Goal: Task Accomplishment & Management: Manage account settings

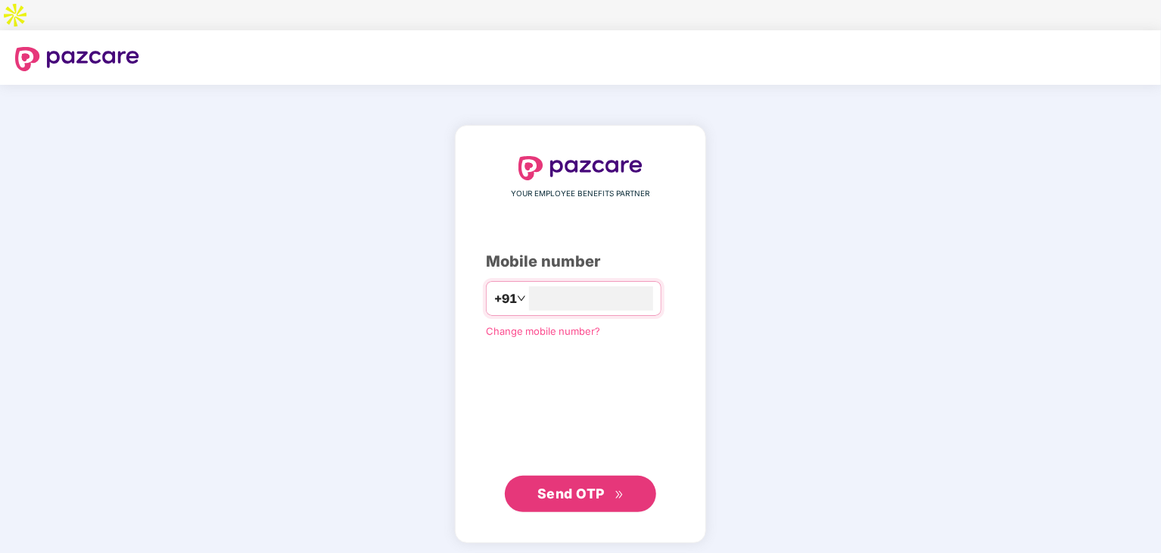
type input "**********"
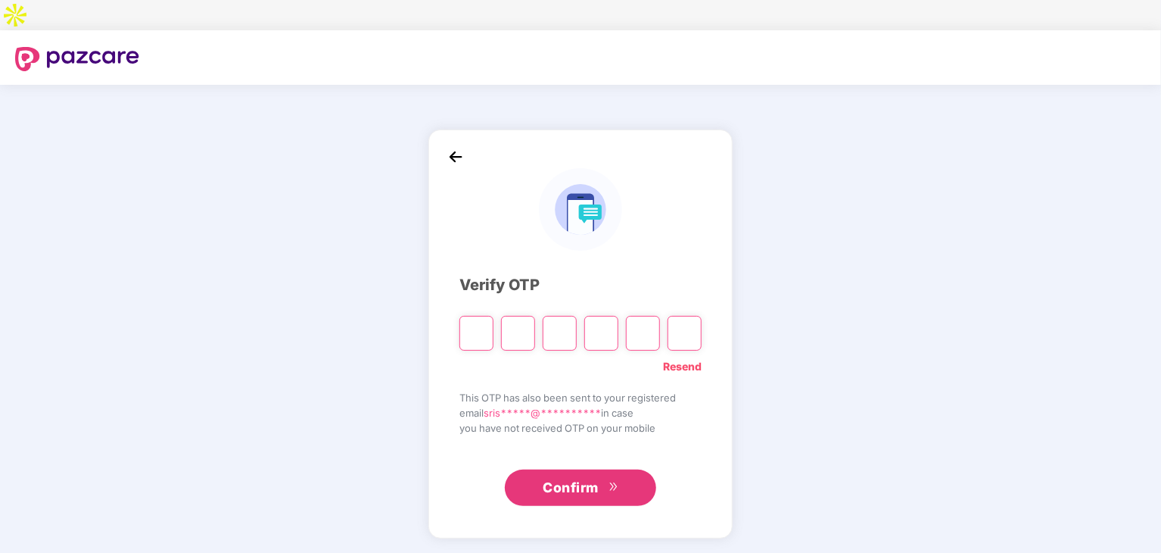
paste input "*"
type input "*"
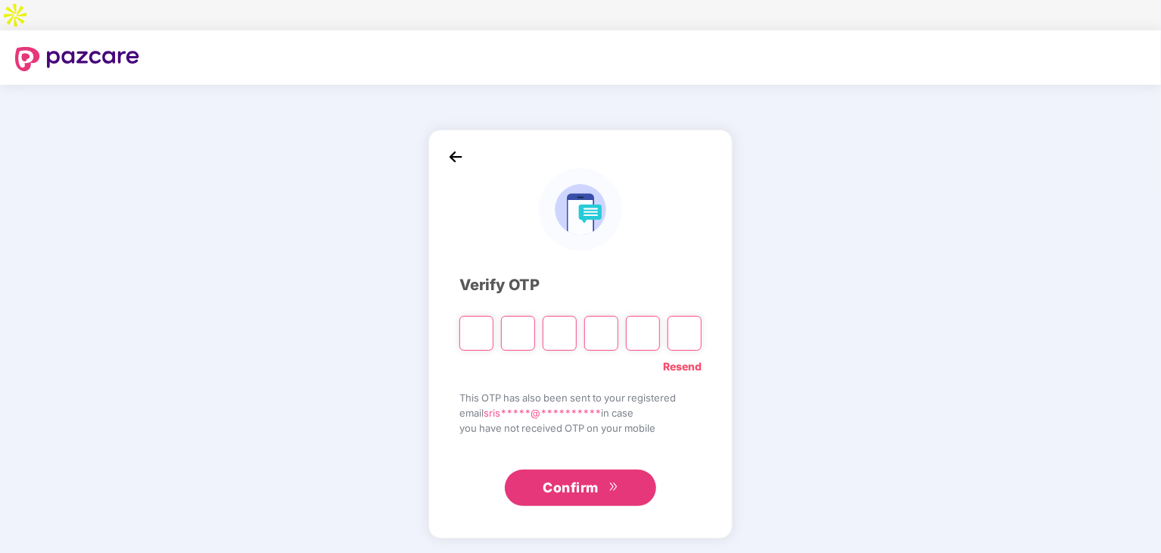
type input "*"
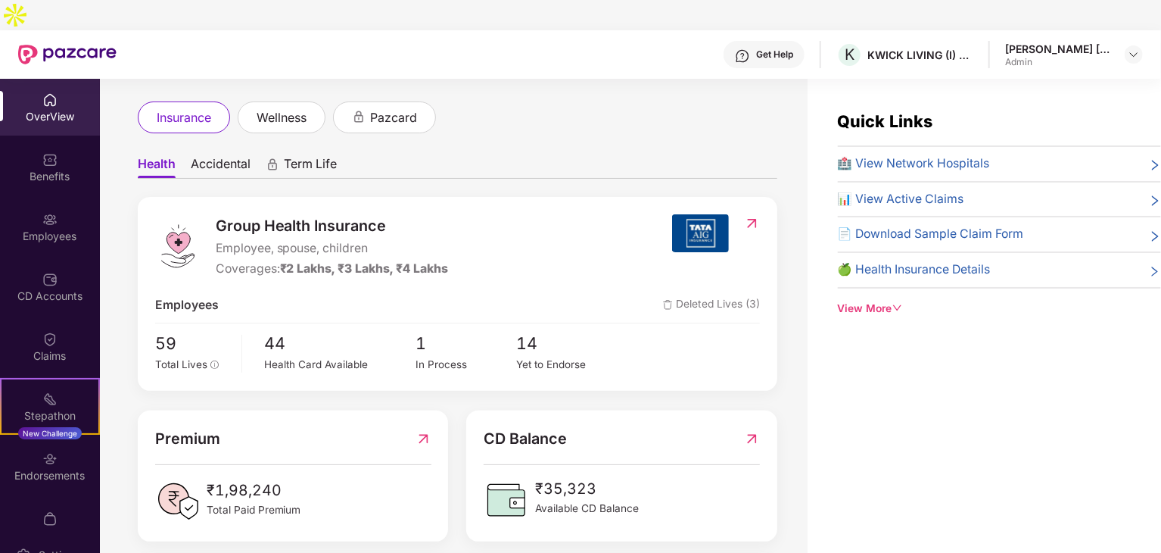
scroll to position [151, 0]
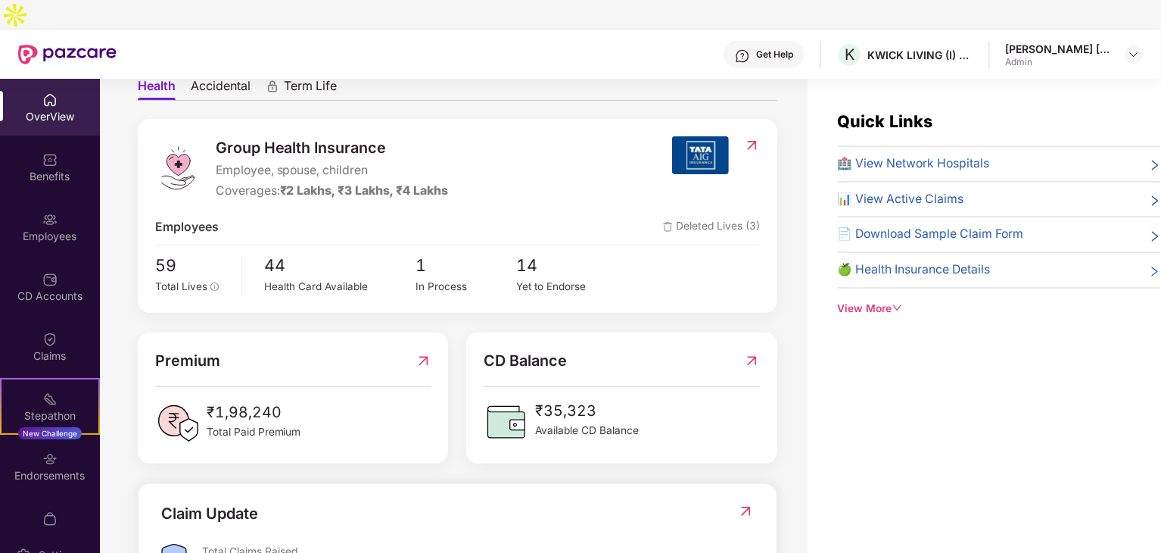
click at [884, 301] on div "View More" at bounding box center [999, 309] width 323 height 17
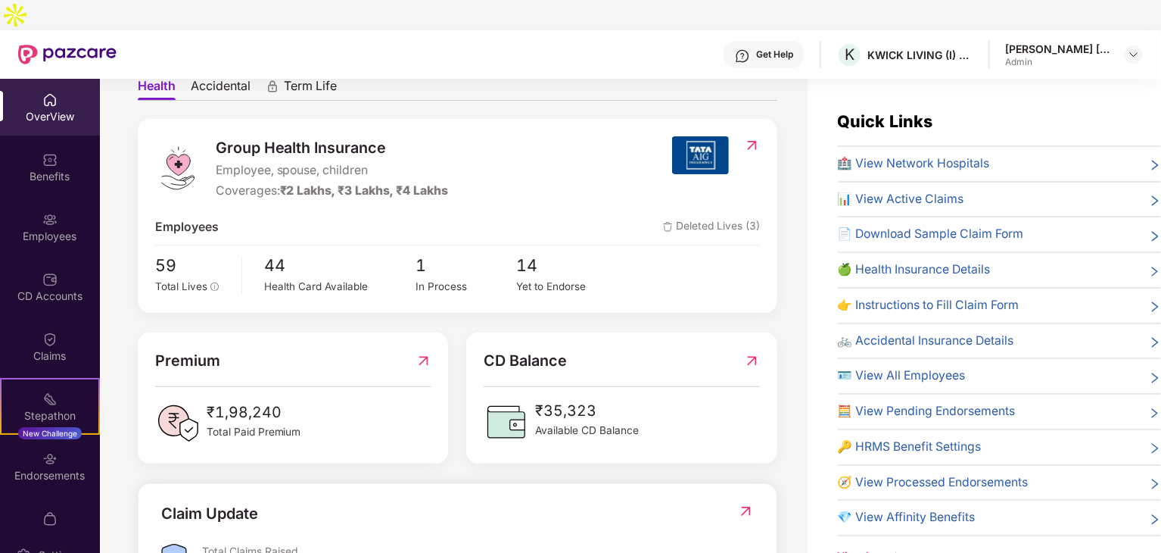
click at [898, 154] on span "🏥 View Network Hospitals" at bounding box center [914, 163] width 152 height 19
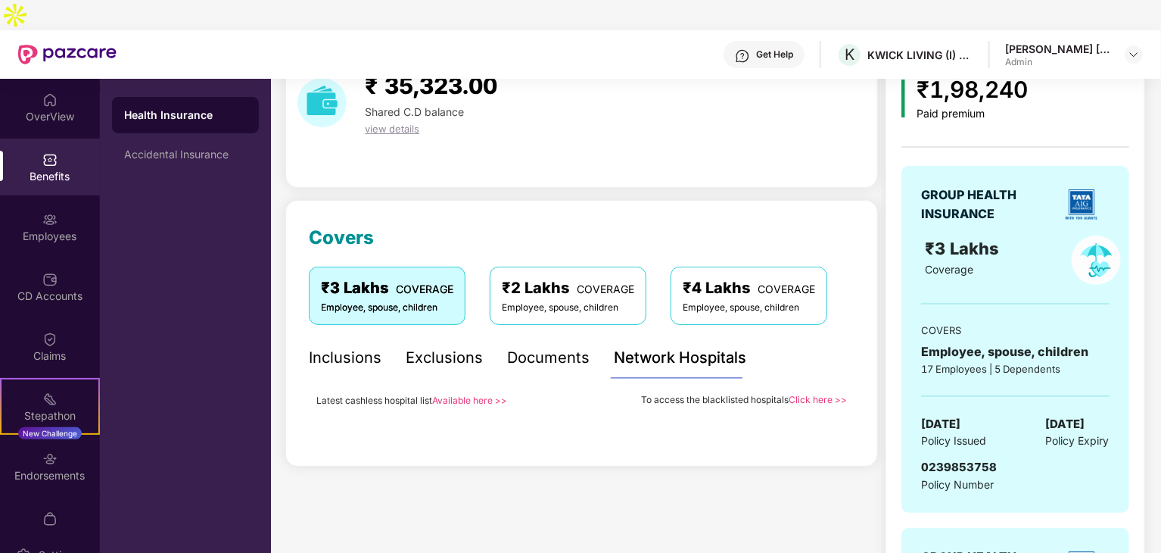
scroll to position [0, 0]
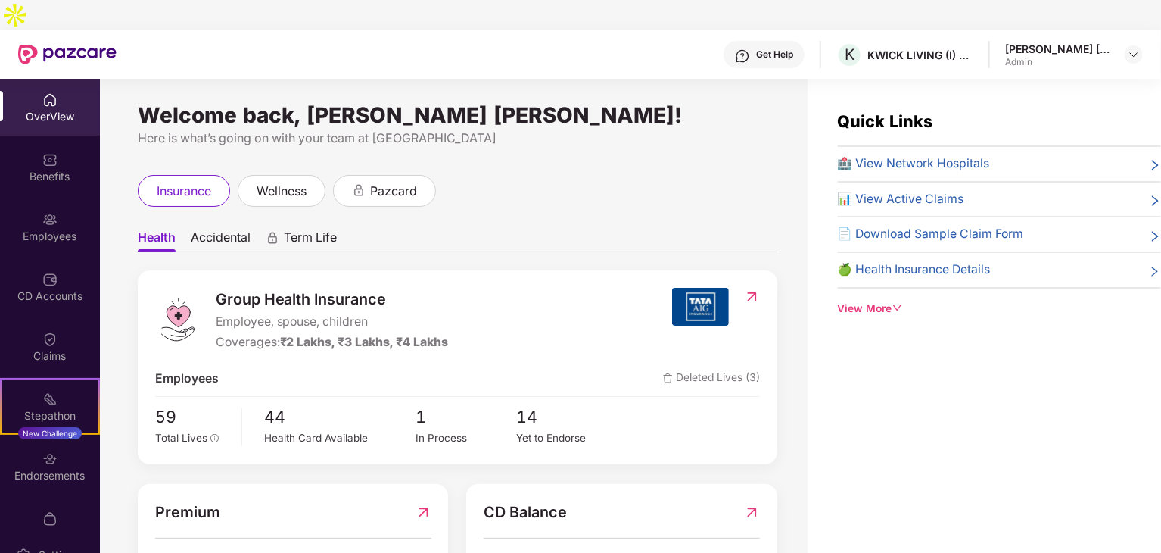
click at [233, 175] on div "insurance wellness pazcard" at bounding box center [287, 191] width 298 height 32
click at [176, 182] on span "insurance" at bounding box center [184, 191] width 55 height 19
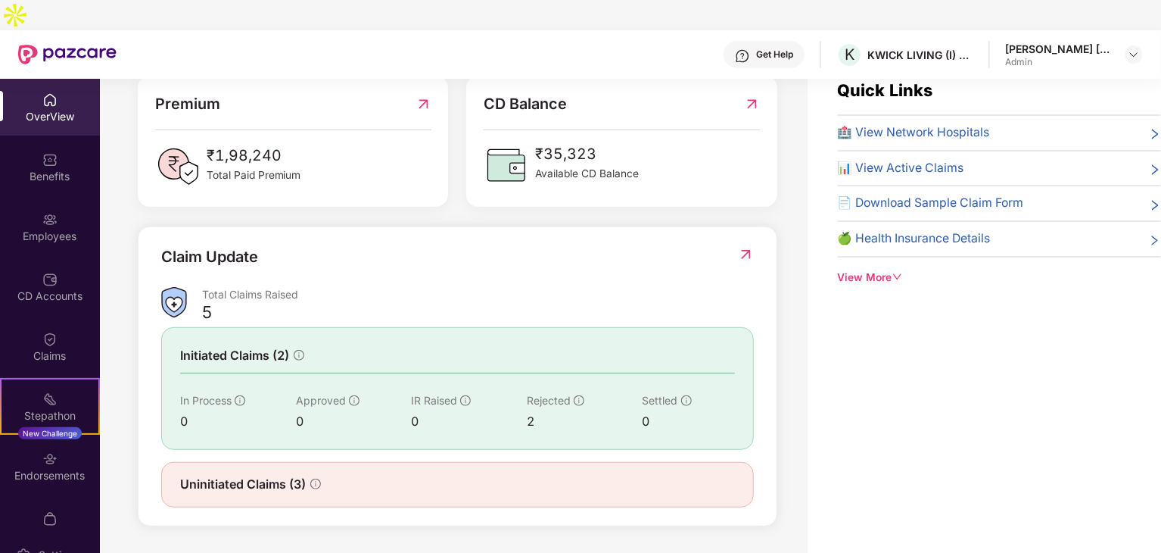
scroll to position [48, 0]
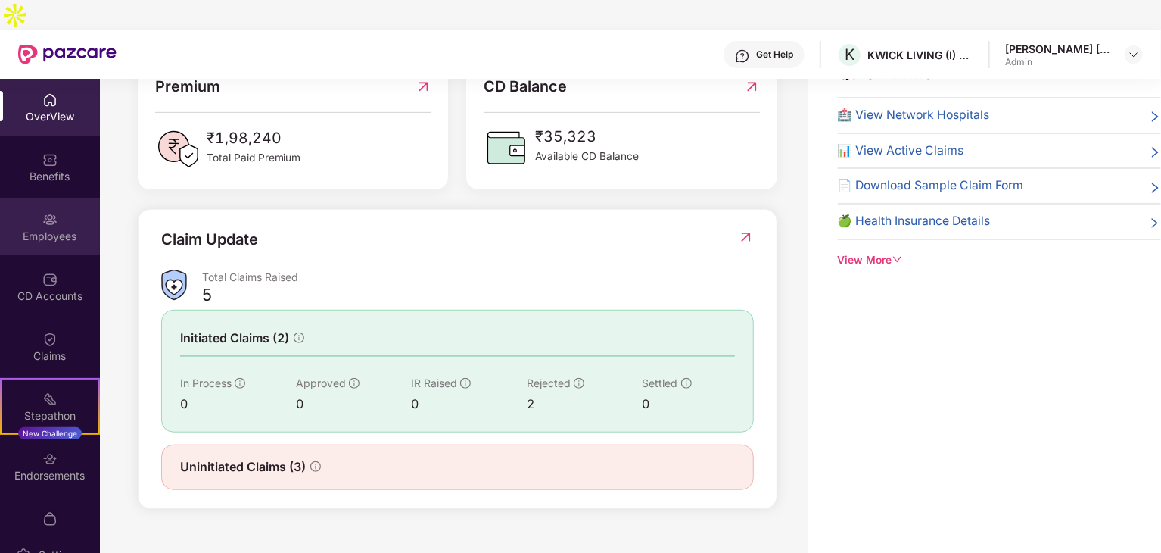
click at [61, 229] on div "Employees" at bounding box center [50, 236] width 100 height 15
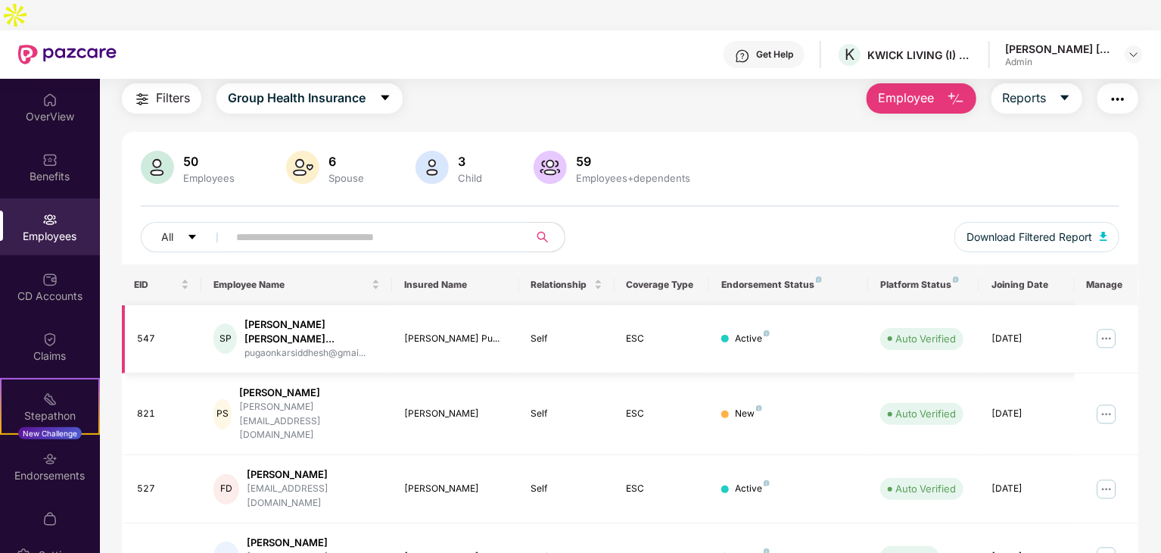
scroll to position [0, 0]
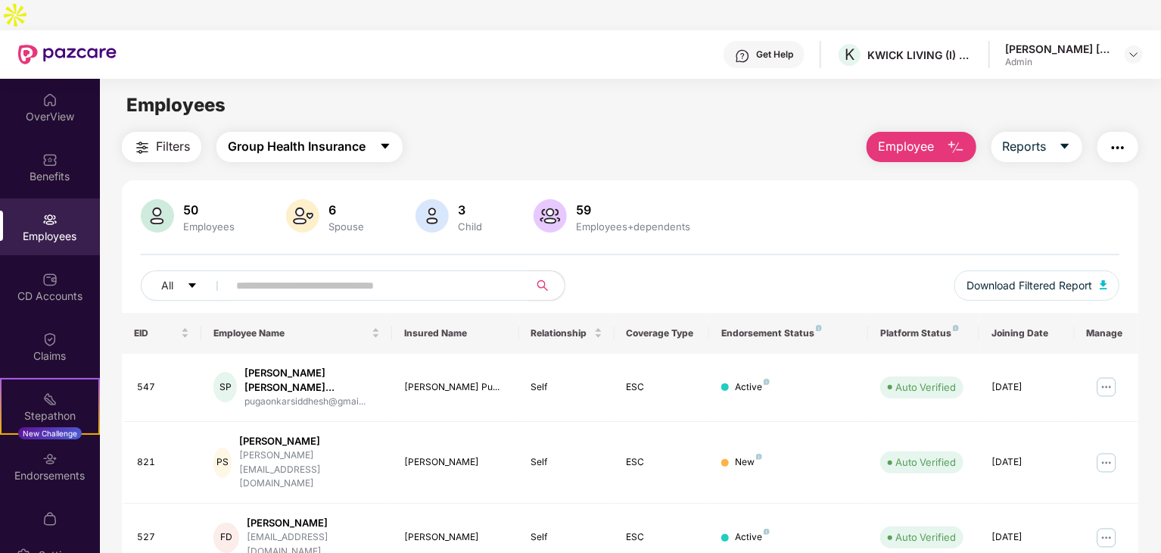
click at [287, 137] on span "Group Health Insurance" at bounding box center [297, 146] width 138 height 19
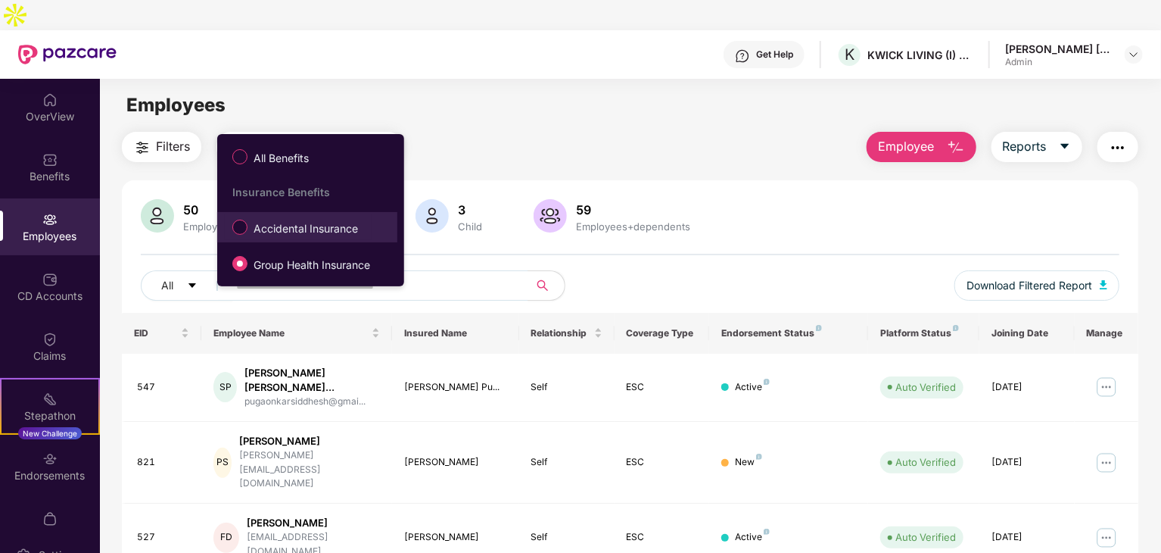
click at [254, 223] on span "Accidental Insurance" at bounding box center [306, 228] width 117 height 17
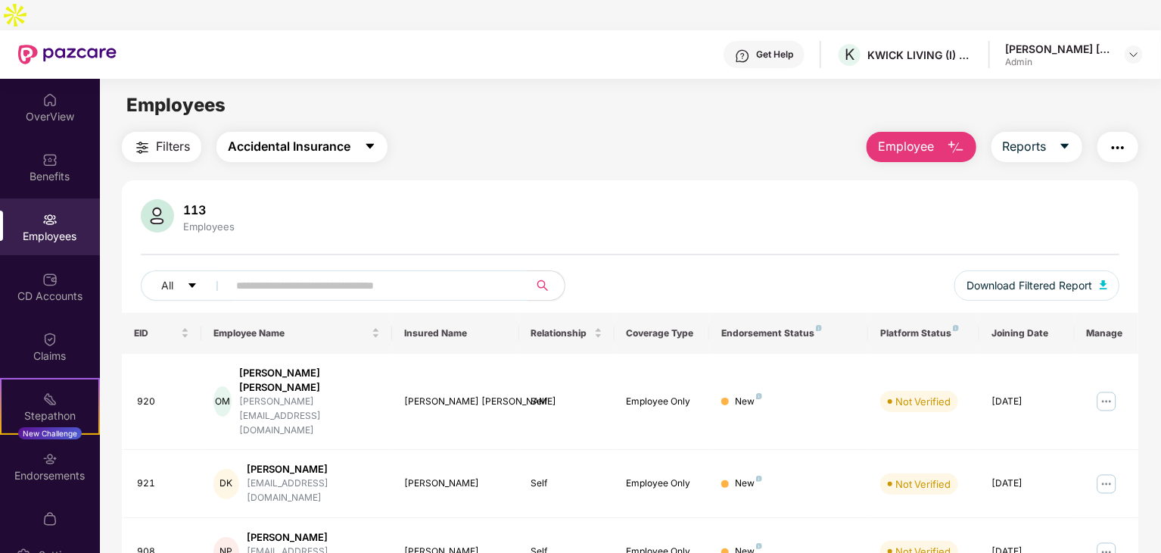
click at [263, 137] on span "Accidental Insurance" at bounding box center [289, 146] width 123 height 19
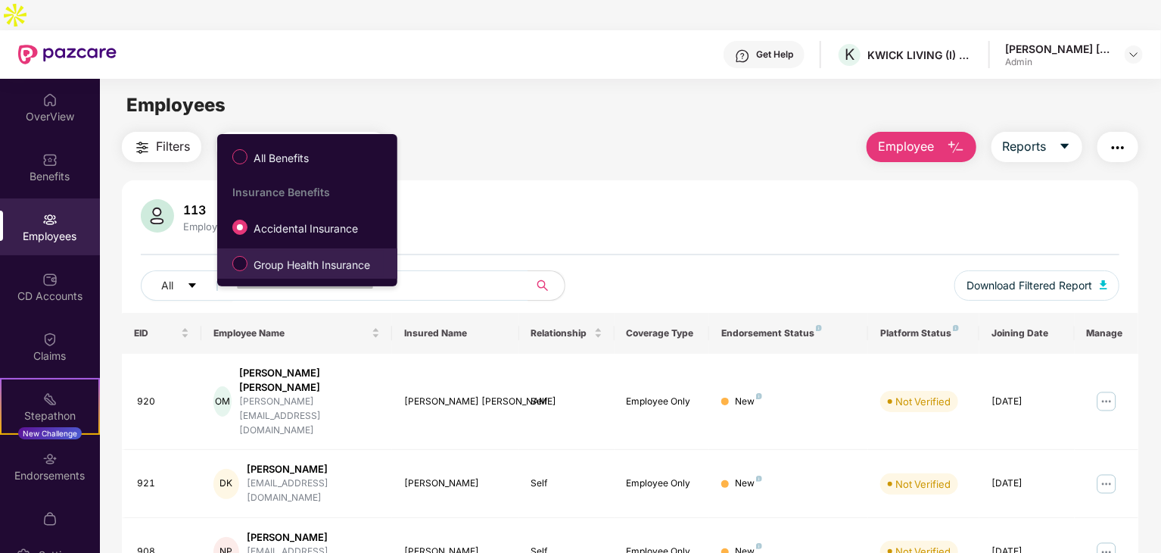
click at [257, 266] on span "Group Health Insurance" at bounding box center [312, 265] width 129 height 17
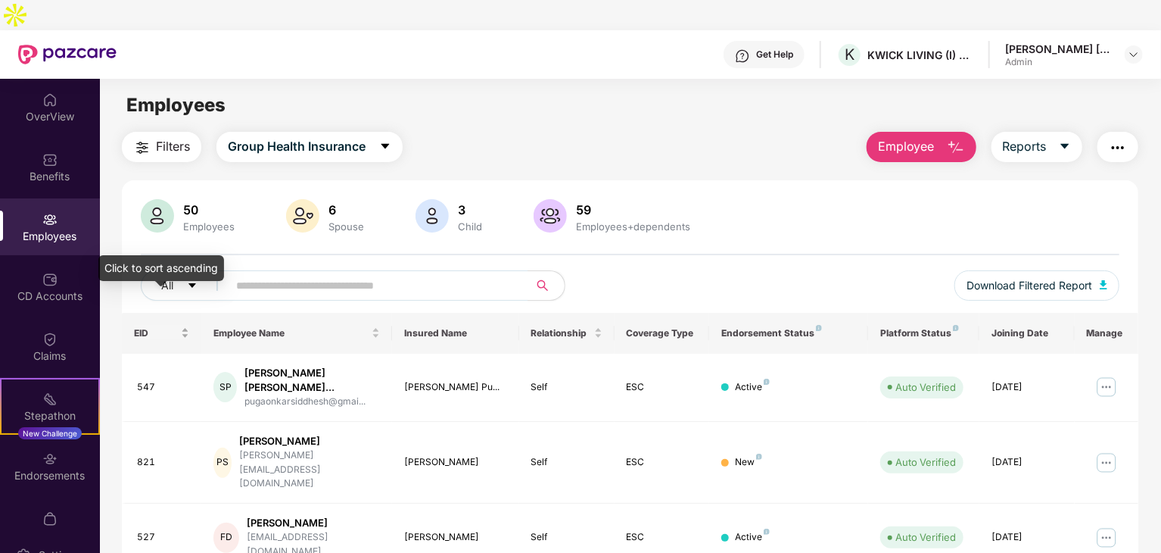
click at [178, 326] on div "EID" at bounding box center [161, 333] width 55 height 14
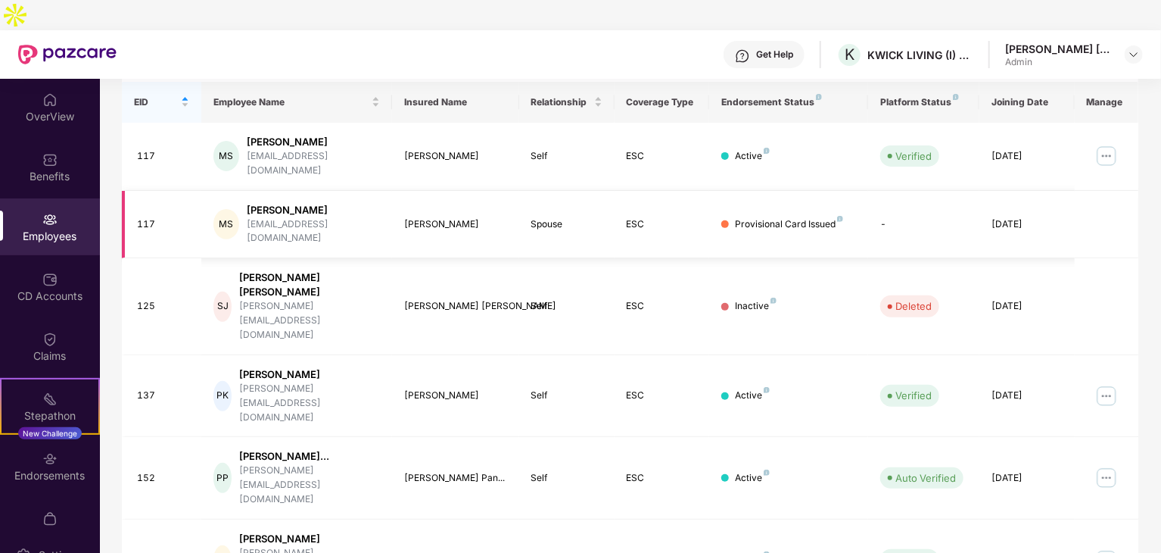
scroll to position [376, 0]
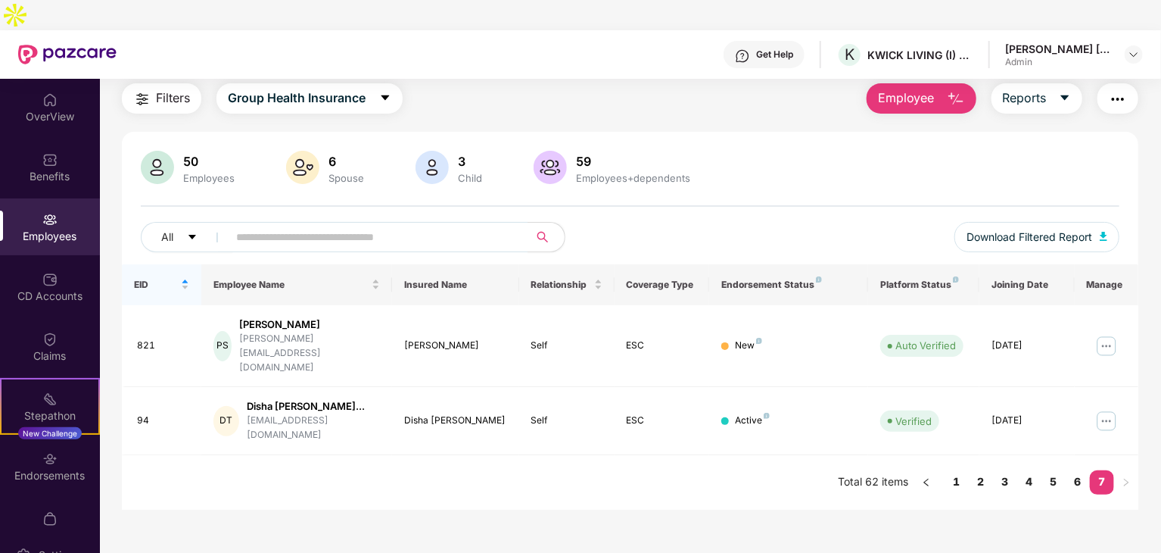
scroll to position [48, 0]
click at [1077, 470] on link "6" at bounding box center [1078, 481] width 24 height 23
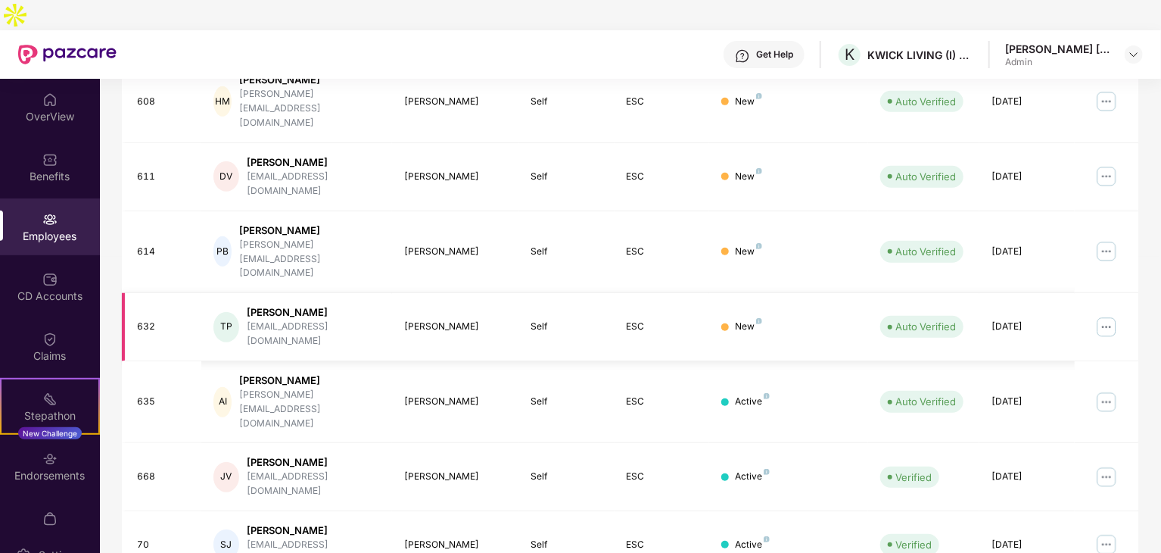
scroll to position [376, 0]
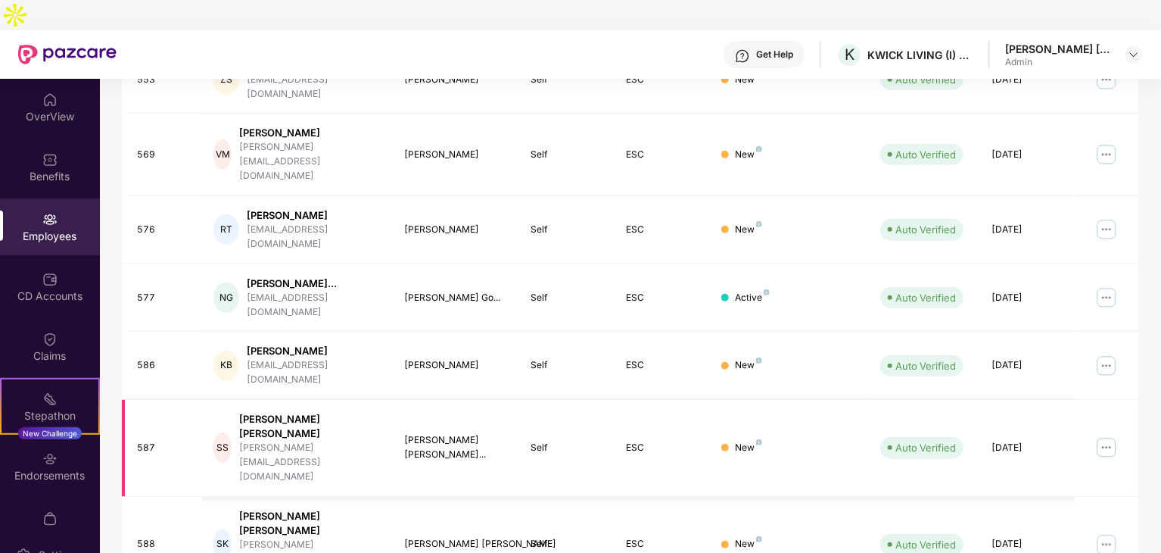
click at [1096, 435] on img at bounding box center [1107, 447] width 24 height 24
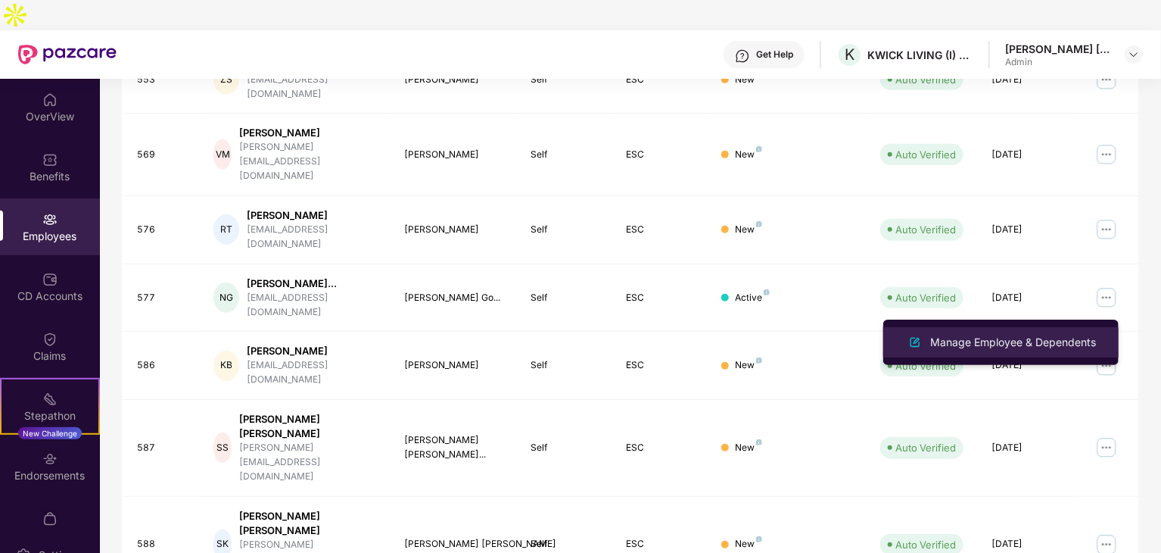
click at [960, 337] on div "Manage Employee & Dependents" at bounding box center [1013, 342] width 172 height 17
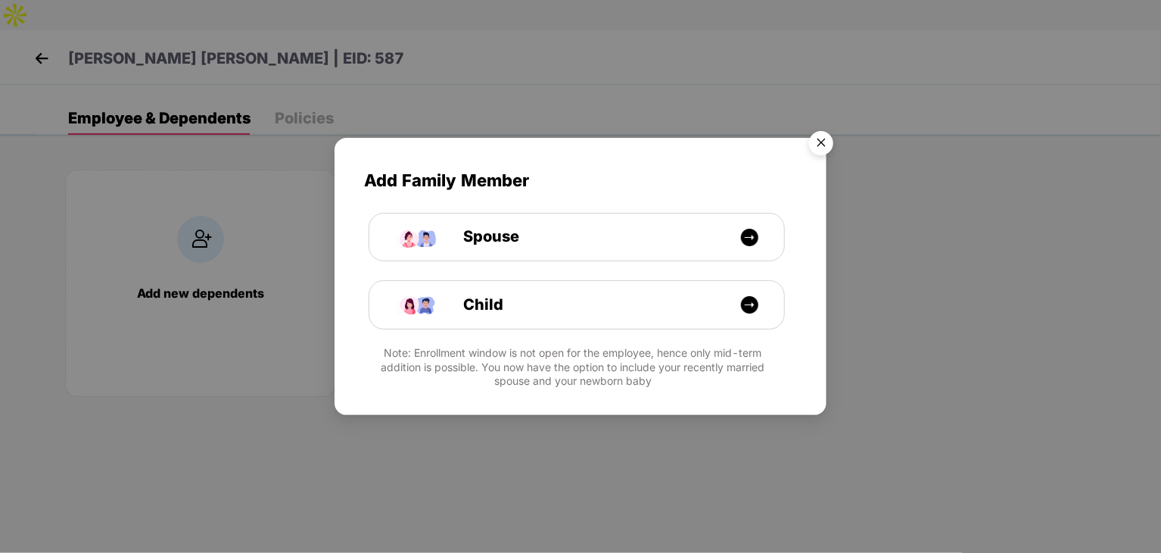
click at [834, 146] on img "Close" at bounding box center [821, 145] width 42 height 42
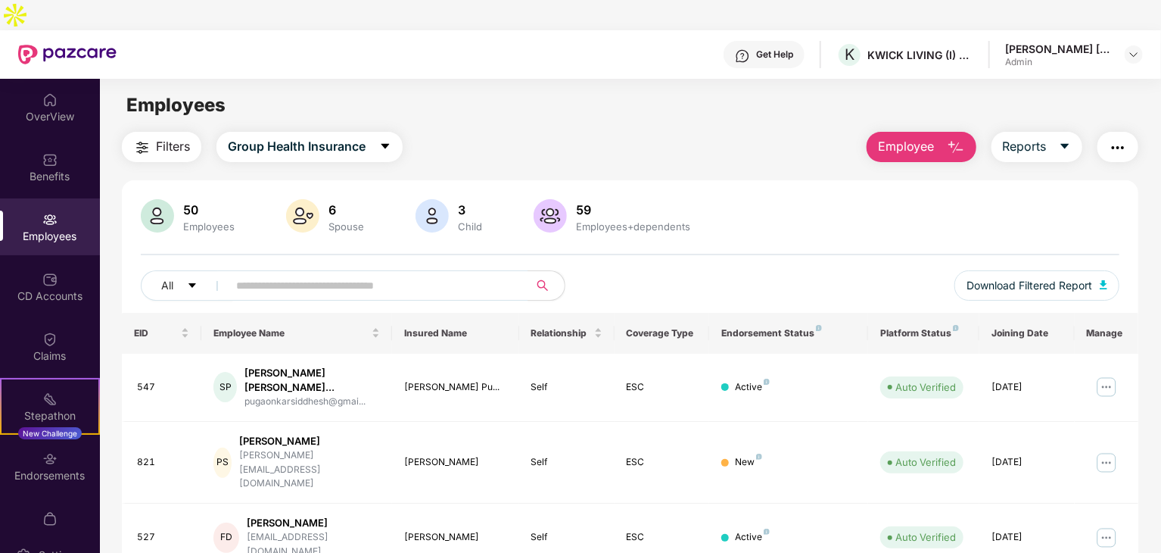
click at [1002, 30] on div "Get Help [PERSON_NAME] LIVING (I) PRIVATE LIMITED [PERSON_NAME] [PERSON_NAME] A…" at bounding box center [630, 54] width 1027 height 48
click at [1138, 48] on img at bounding box center [1134, 54] width 12 height 12
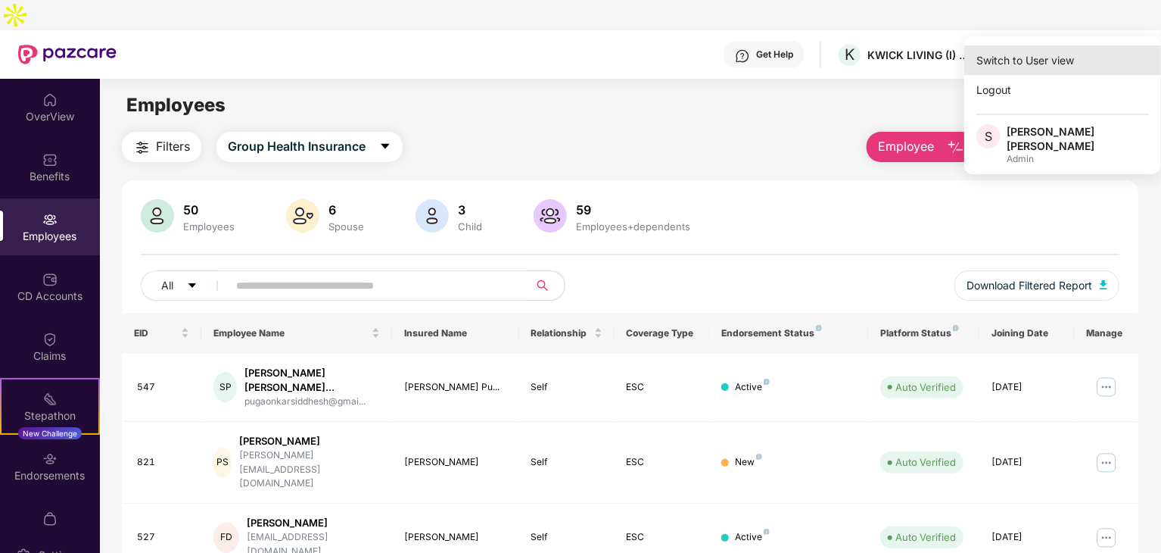
click at [1048, 47] on div "Switch to User view" at bounding box center [1063, 60] width 197 height 30
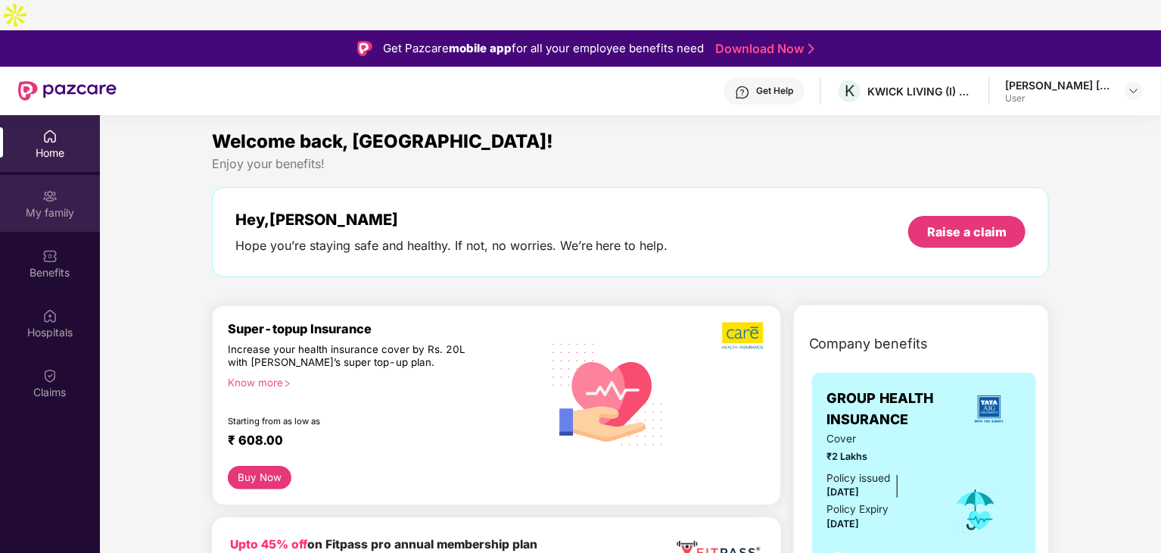
click at [42, 192] on div "My family" at bounding box center [50, 203] width 100 height 57
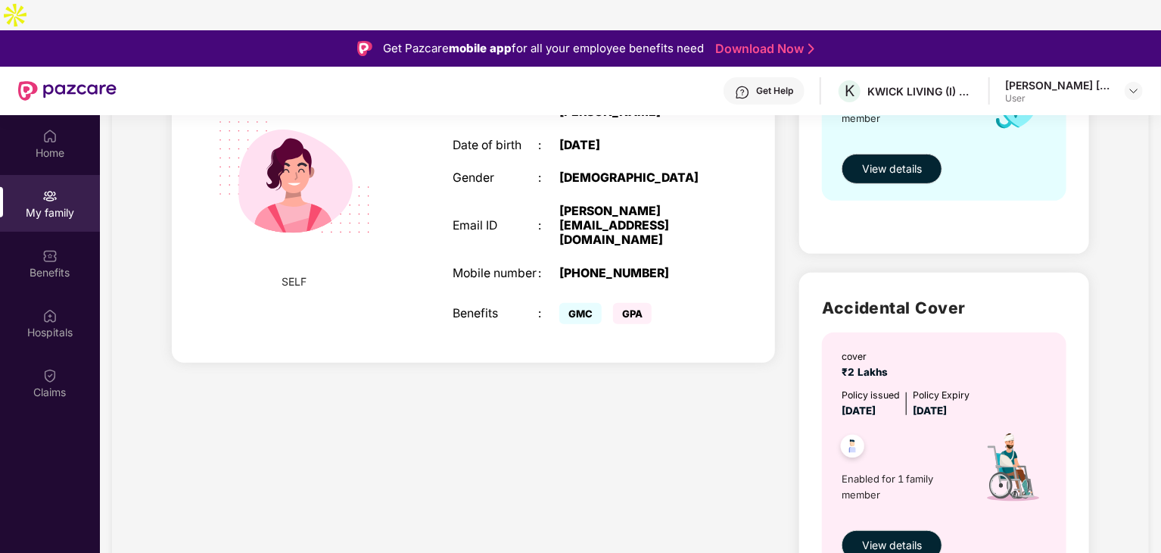
scroll to position [350, 0]
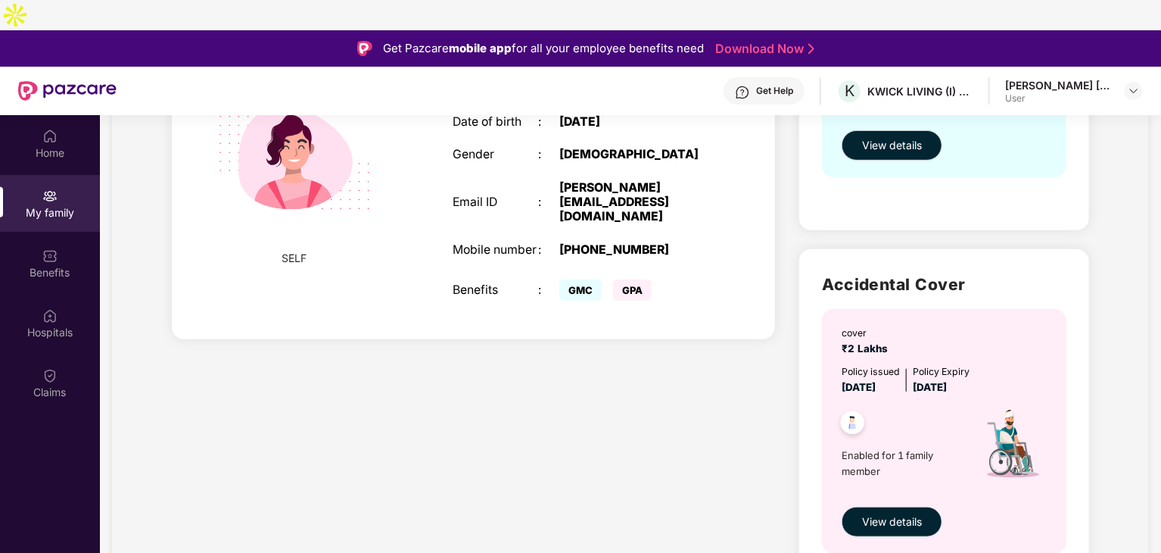
click at [893, 513] on span "View details" at bounding box center [892, 521] width 60 height 17
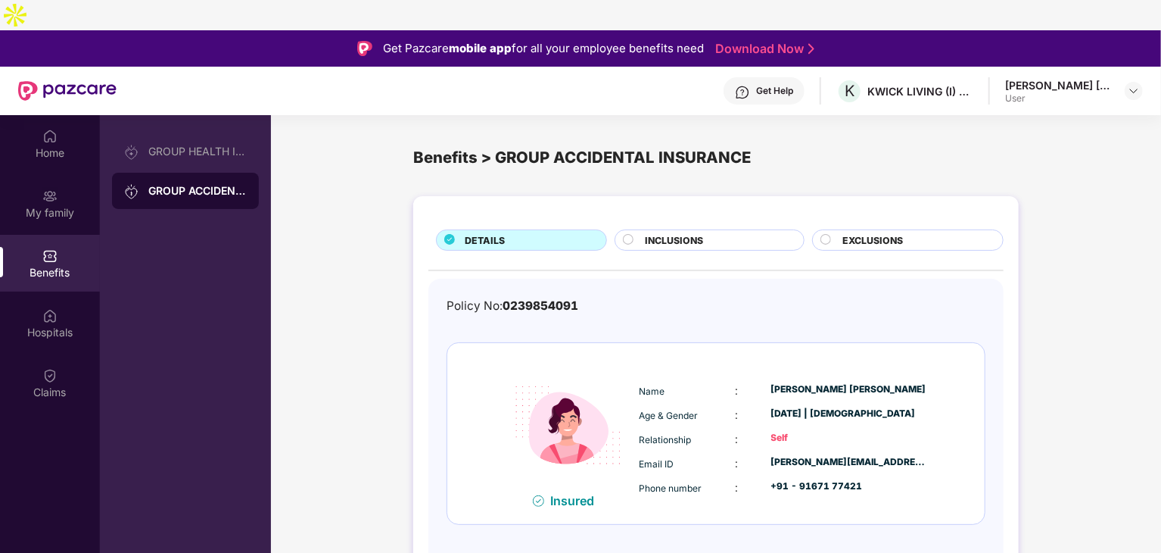
scroll to position [85, 0]
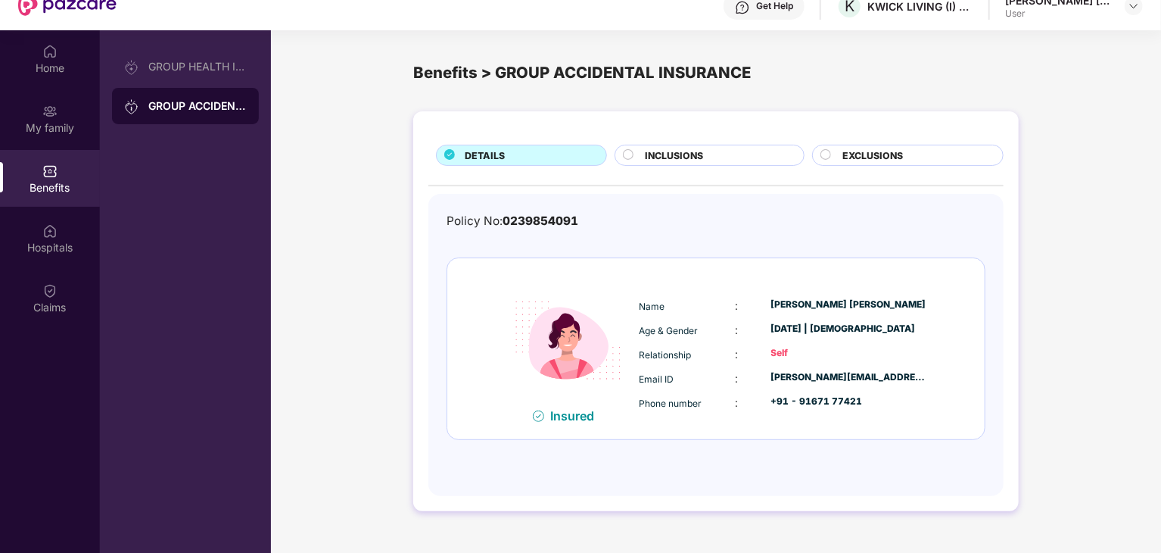
click at [655, 148] on span "INCLUSIONS" at bounding box center [674, 155] width 58 height 14
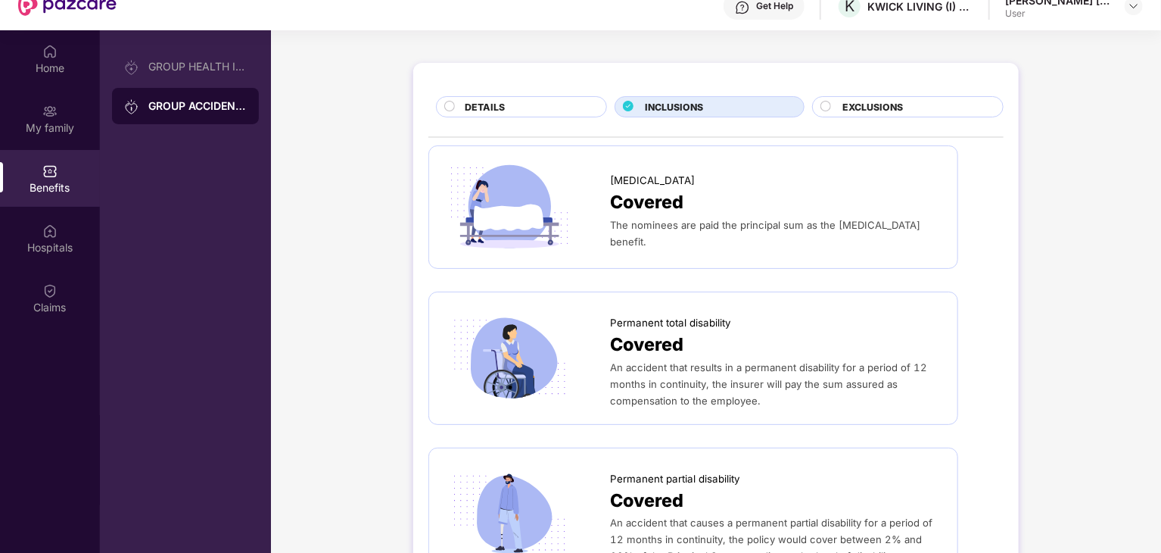
scroll to position [76, 0]
